Goal: Find specific page/section: Find specific page/section

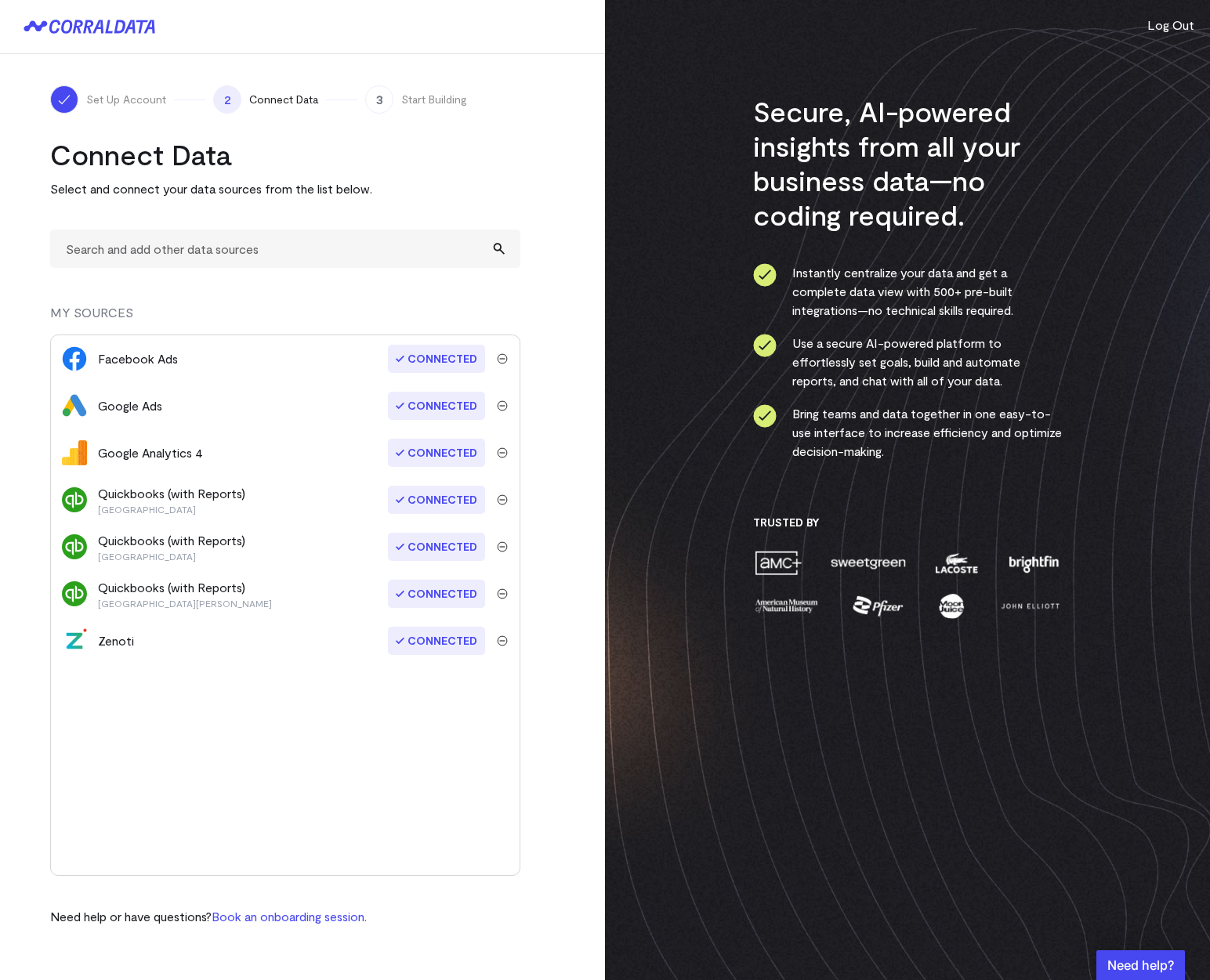
click at [582, 780] on div "Set Up Account 2 Connect Data 3 Start Building Connect Data Select and connect …" at bounding box center [302, 506] width 605 height 903
